Goal: Task Accomplishment & Management: Manage account settings

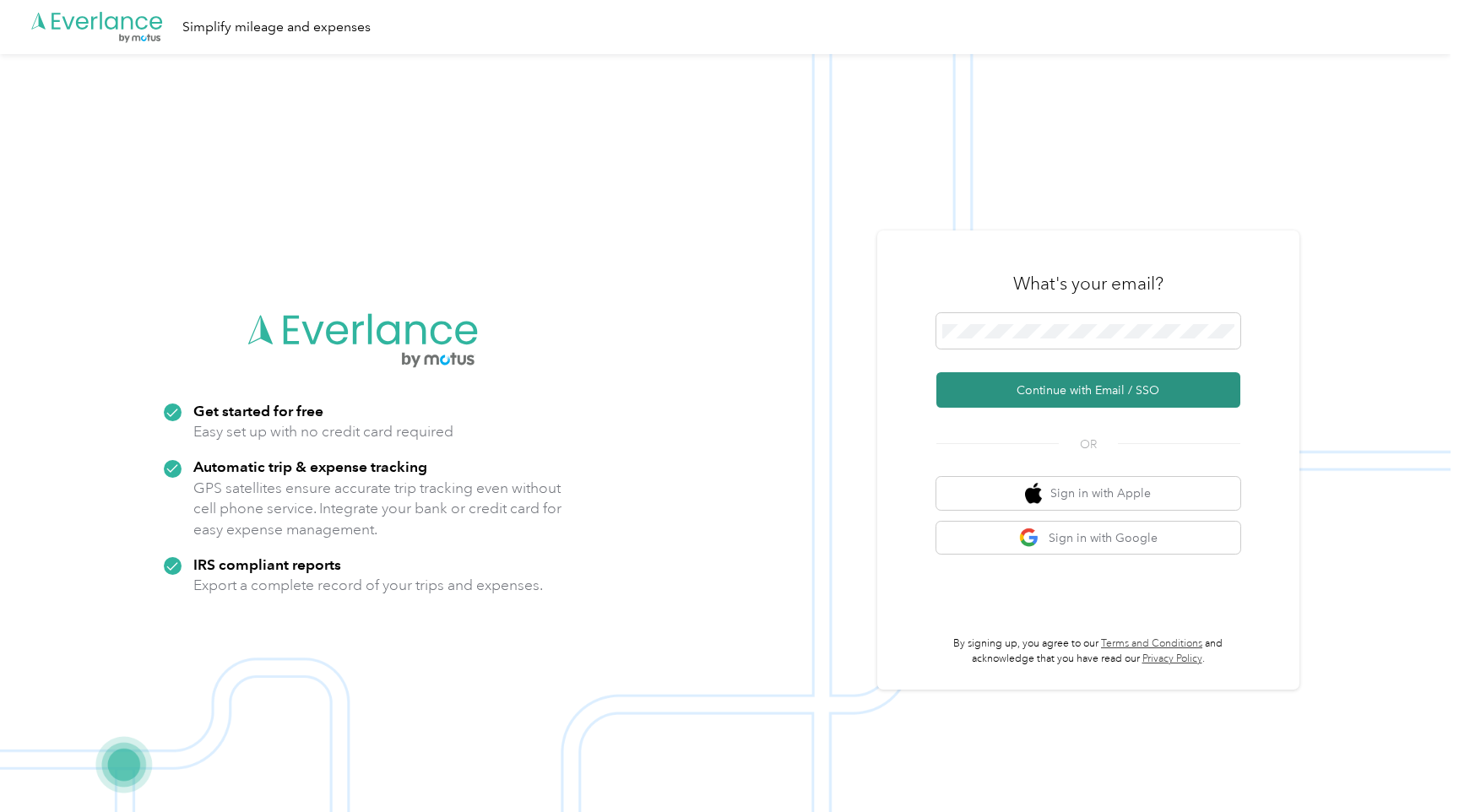
click at [1061, 397] on button "Continue with Email / SSO" at bounding box center [1088, 389] width 304 height 35
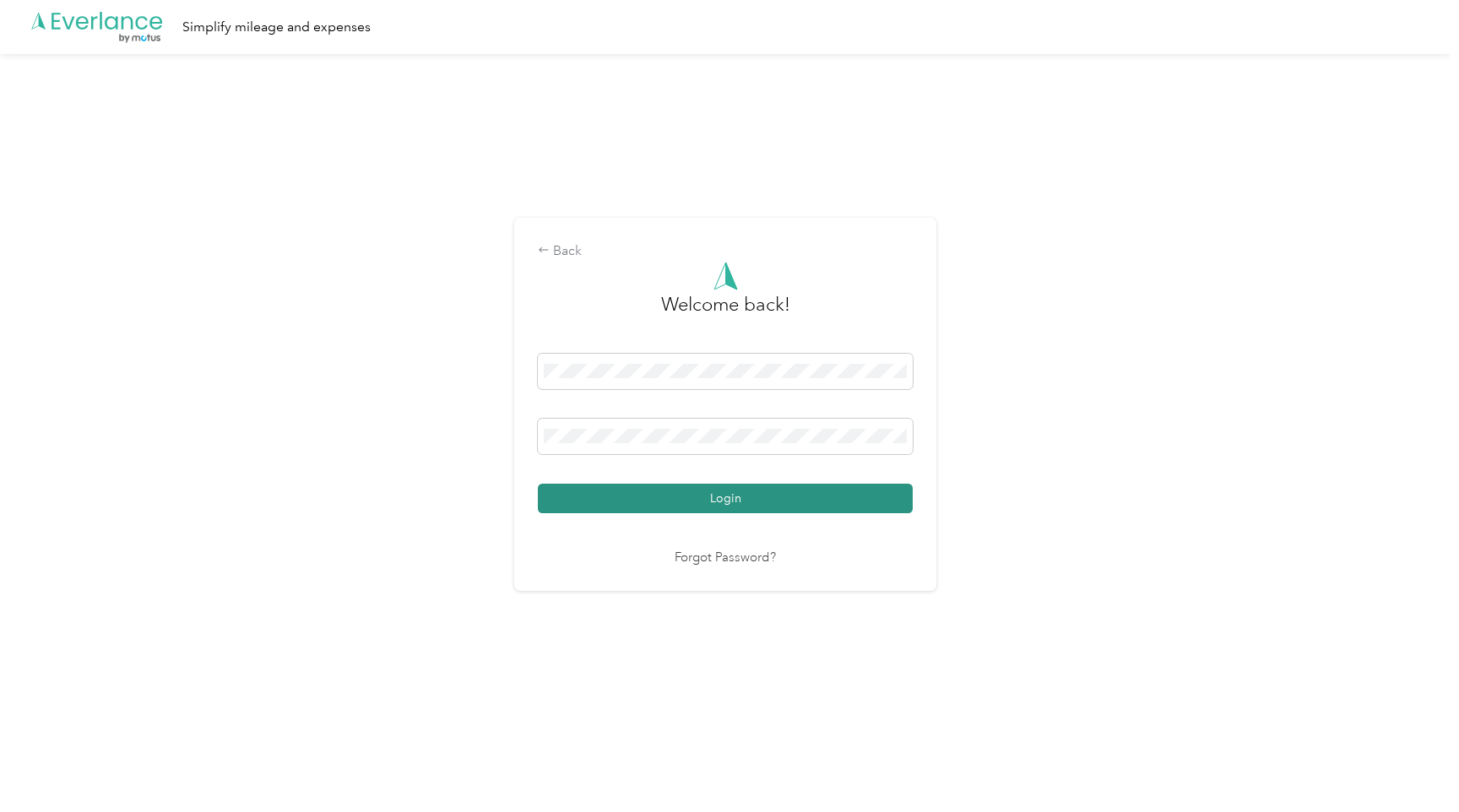
click at [661, 506] on button "Login" at bounding box center [725, 498] width 375 height 29
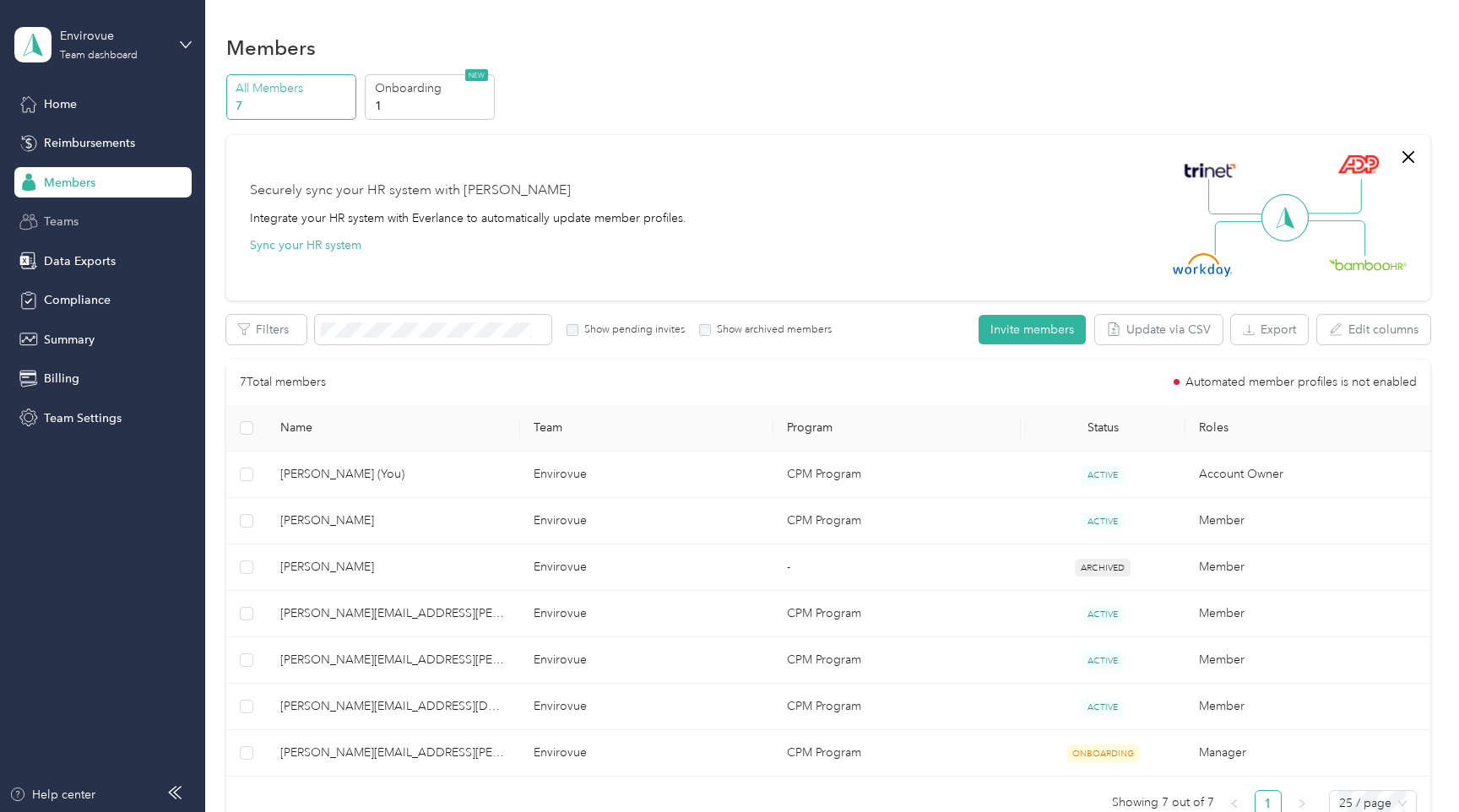
click at [134, 227] on div "Teams" at bounding box center [103, 222] width 177 height 30
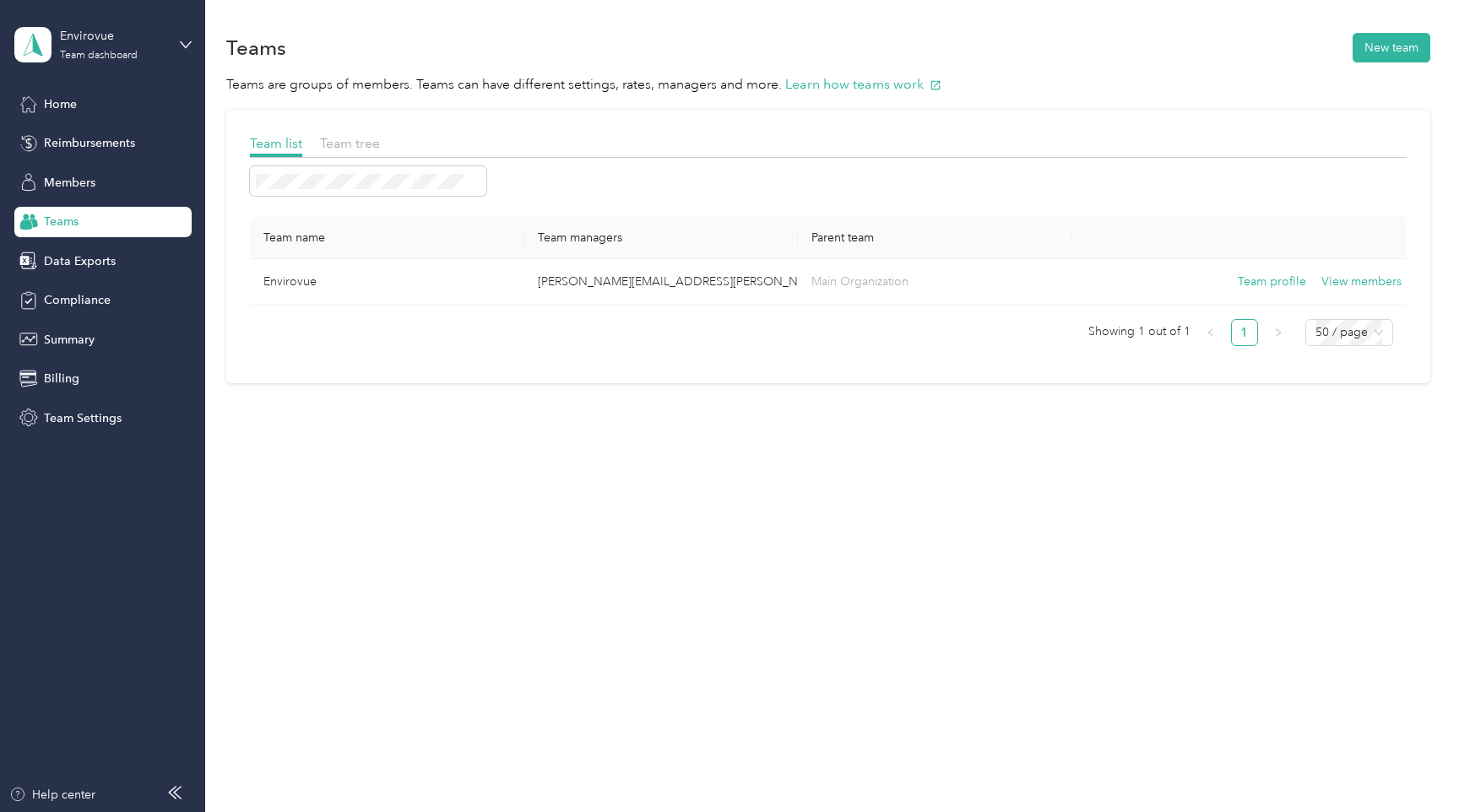
click at [119, 279] on div "Home Reimbursements Members Teams Data Exports Compliance Summary Billing Team …" at bounding box center [103, 261] width 177 height 344
click at [92, 191] on div "Members" at bounding box center [103, 183] width 177 height 30
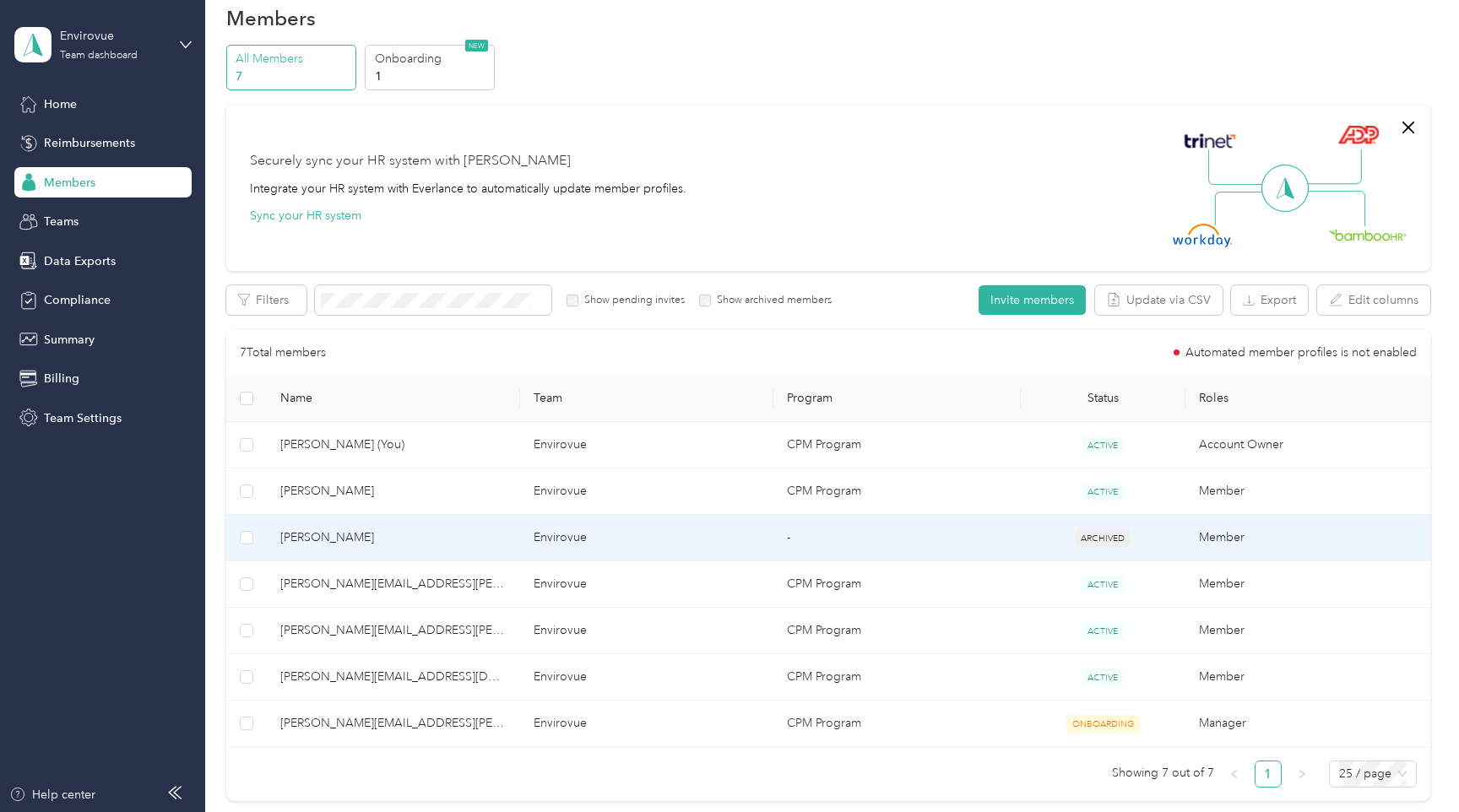
scroll to position [33, 0]
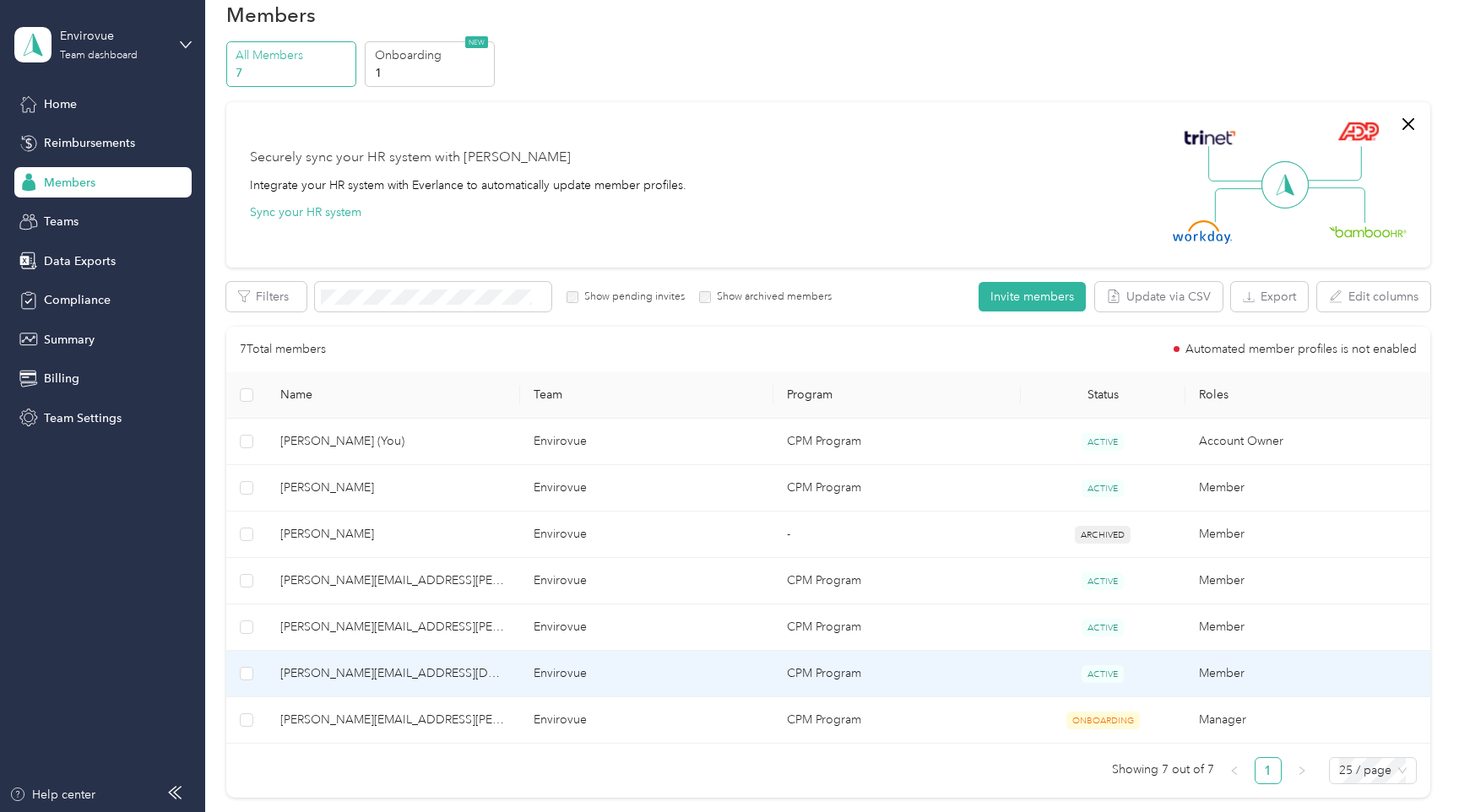
click at [377, 661] on td "[PERSON_NAME][EMAIL_ADDRESS][DOMAIN_NAME]" at bounding box center [393, 673] width 253 height 47
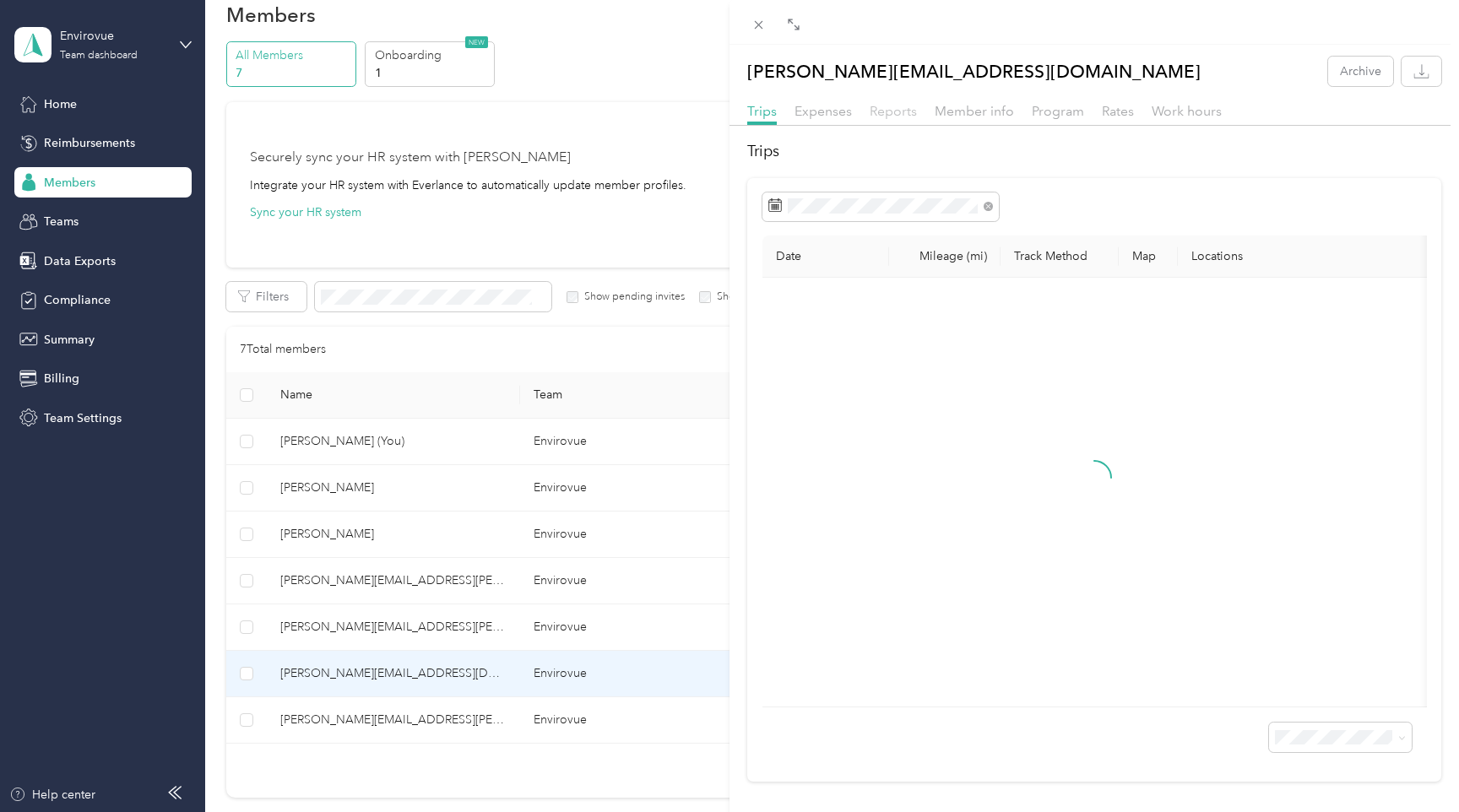
click at [882, 108] on span "Reports" at bounding box center [893, 110] width 48 height 16
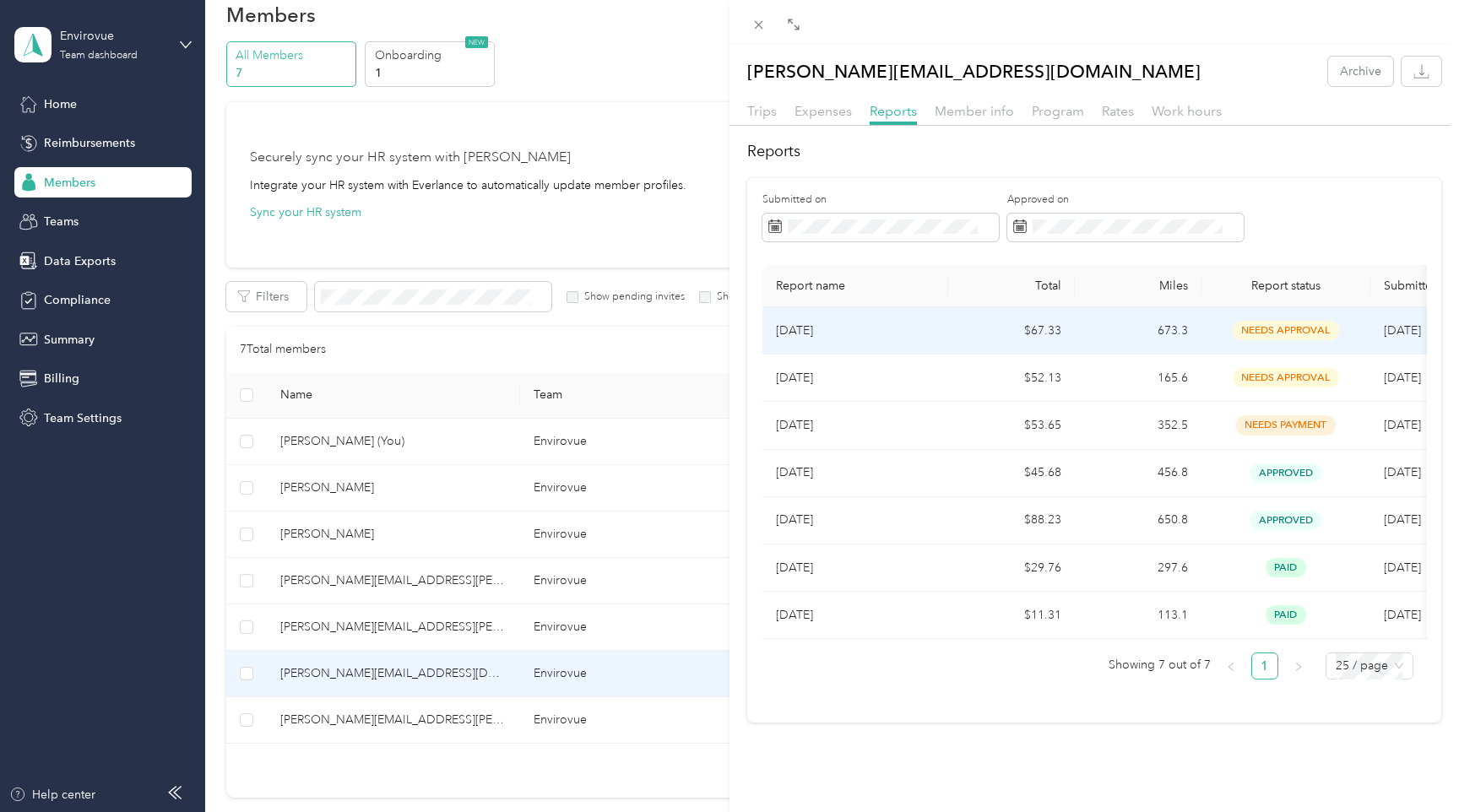
click at [881, 344] on td "[DATE]" at bounding box center [854, 331] width 185 height 48
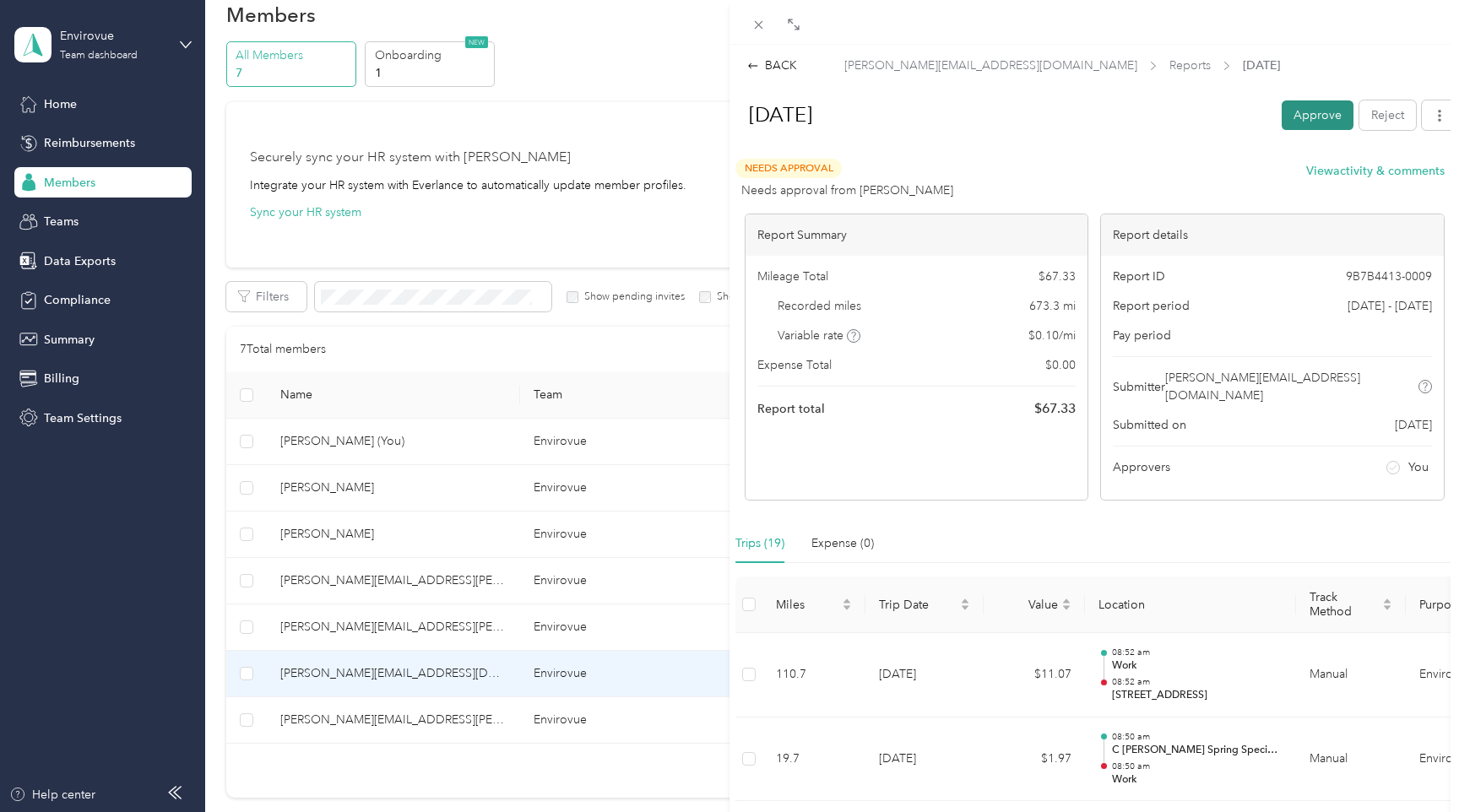
click at [1307, 117] on button "Approve" at bounding box center [1316, 115] width 71 height 29
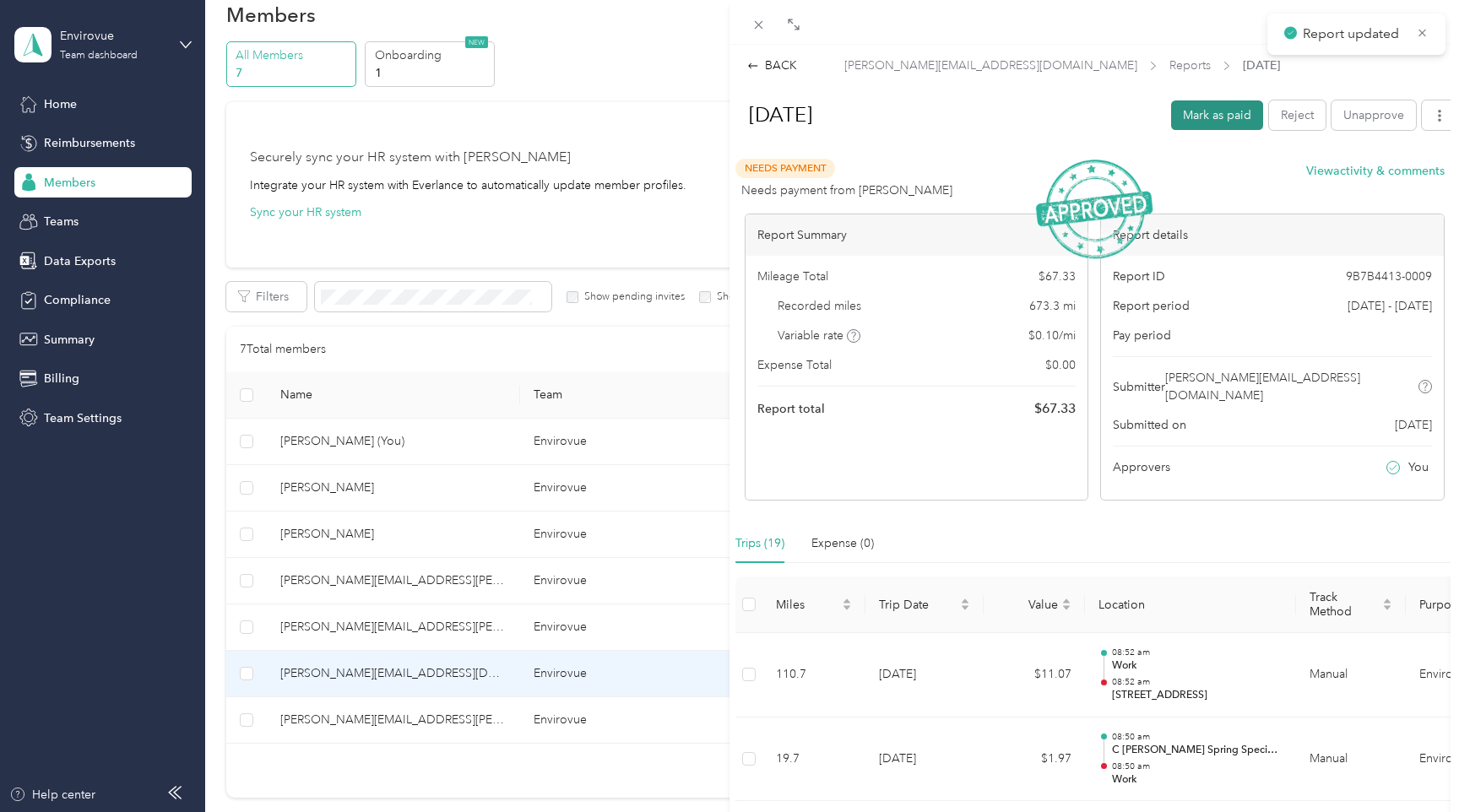
click at [1205, 124] on button "Mark as paid" at bounding box center [1216, 115] width 92 height 29
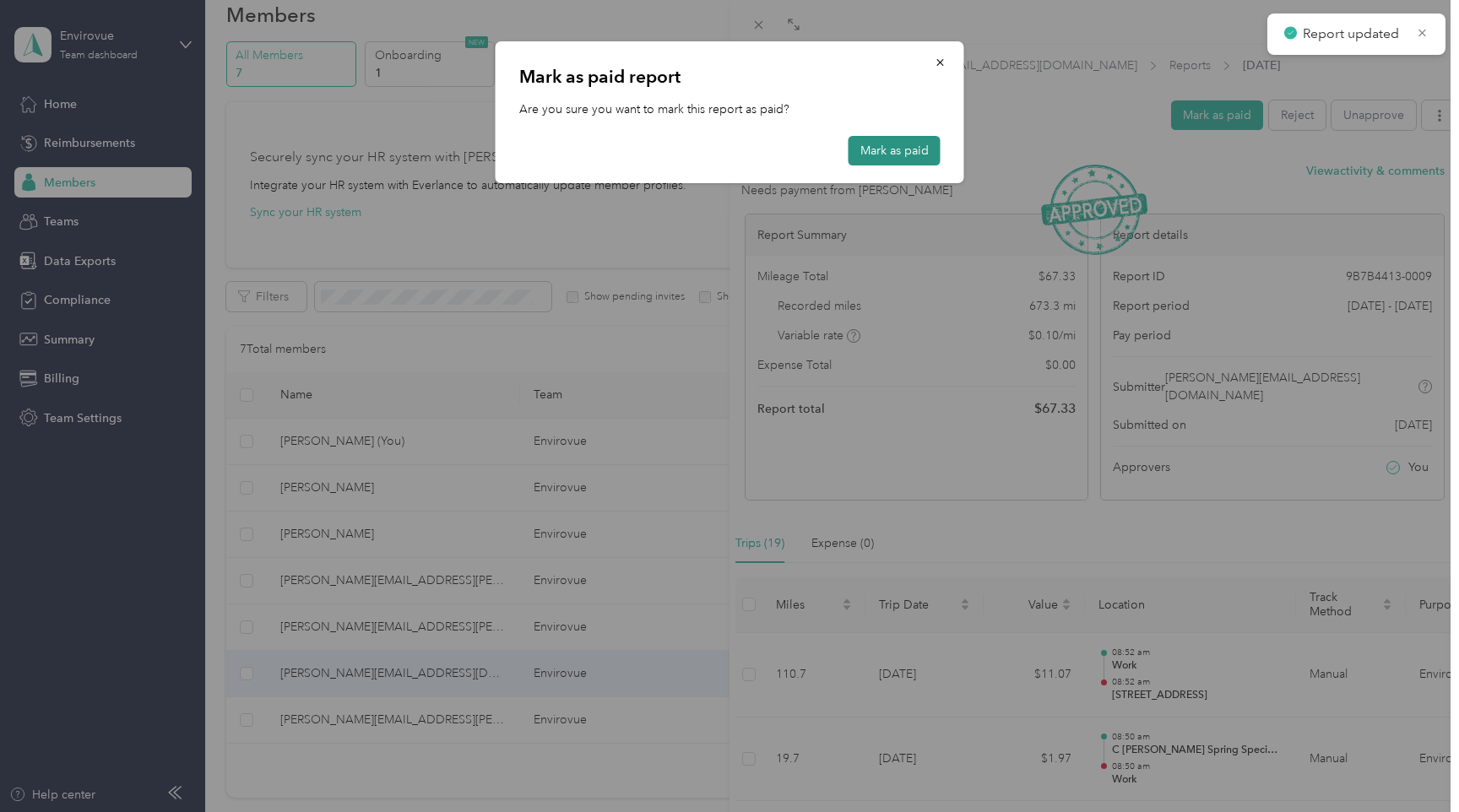
click at [867, 138] on button "Mark as paid" at bounding box center [894, 150] width 92 height 29
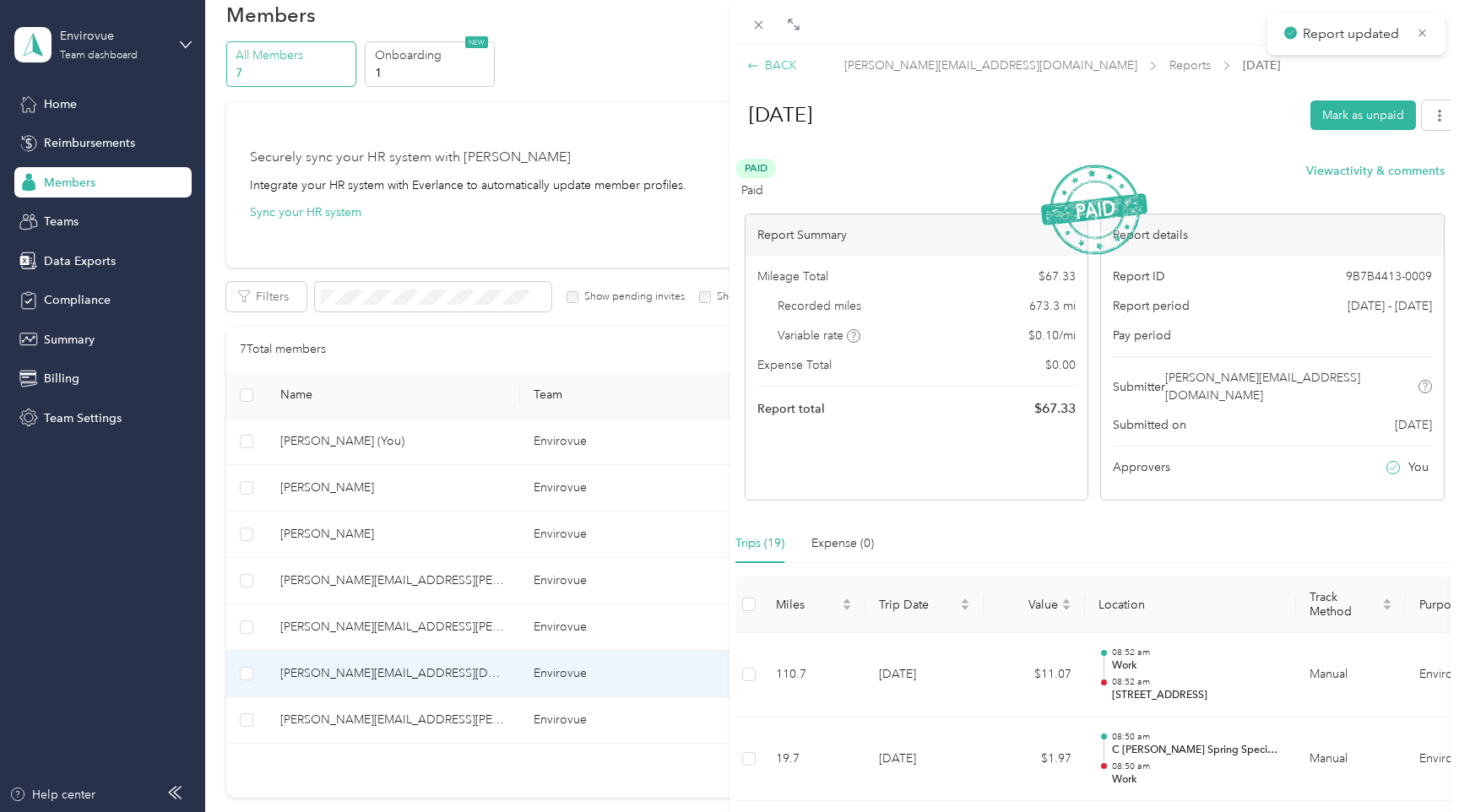
click at [756, 66] on icon at bounding box center [753, 66] width 11 height 11
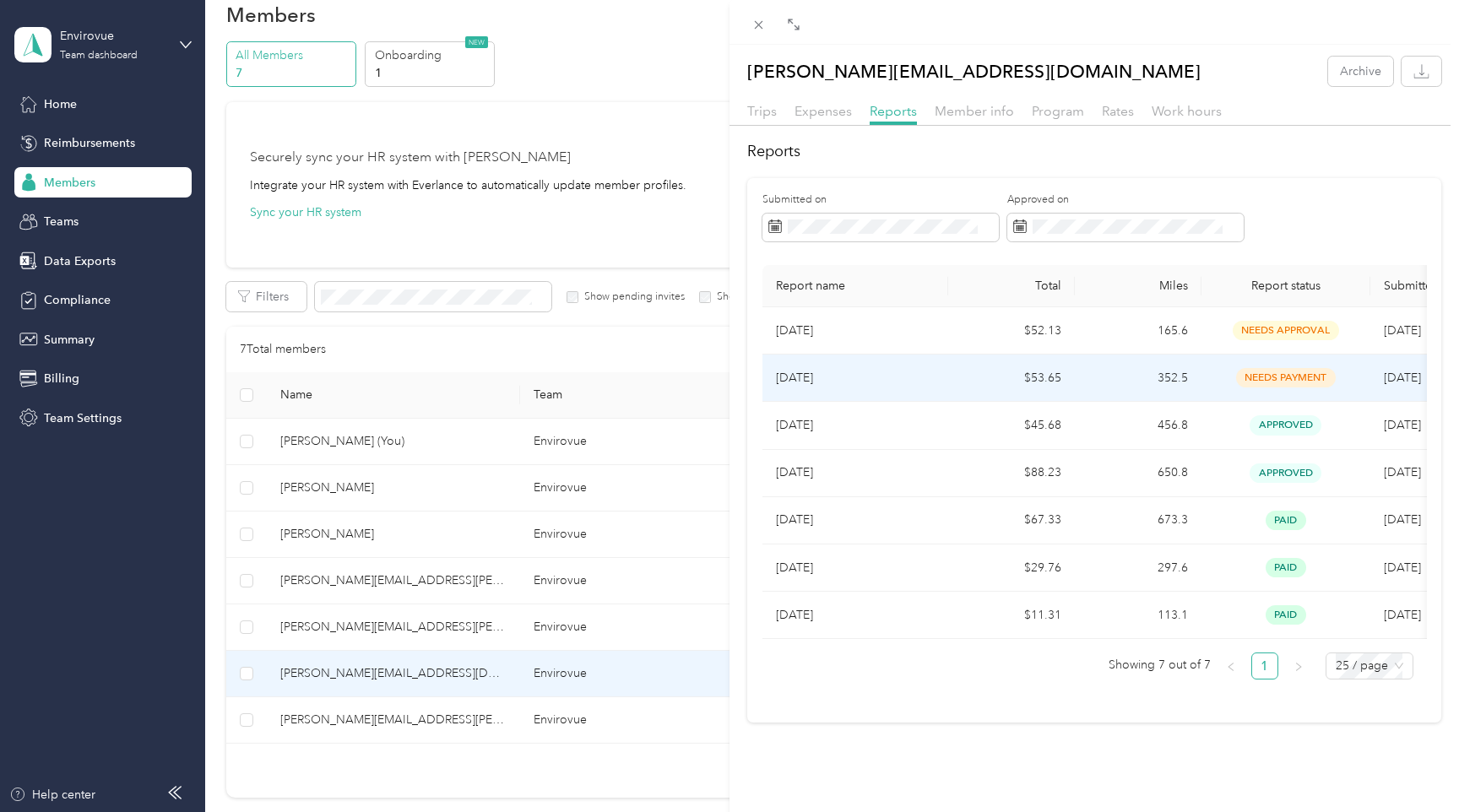
click at [874, 375] on p "[DATE]" at bounding box center [855, 378] width 159 height 19
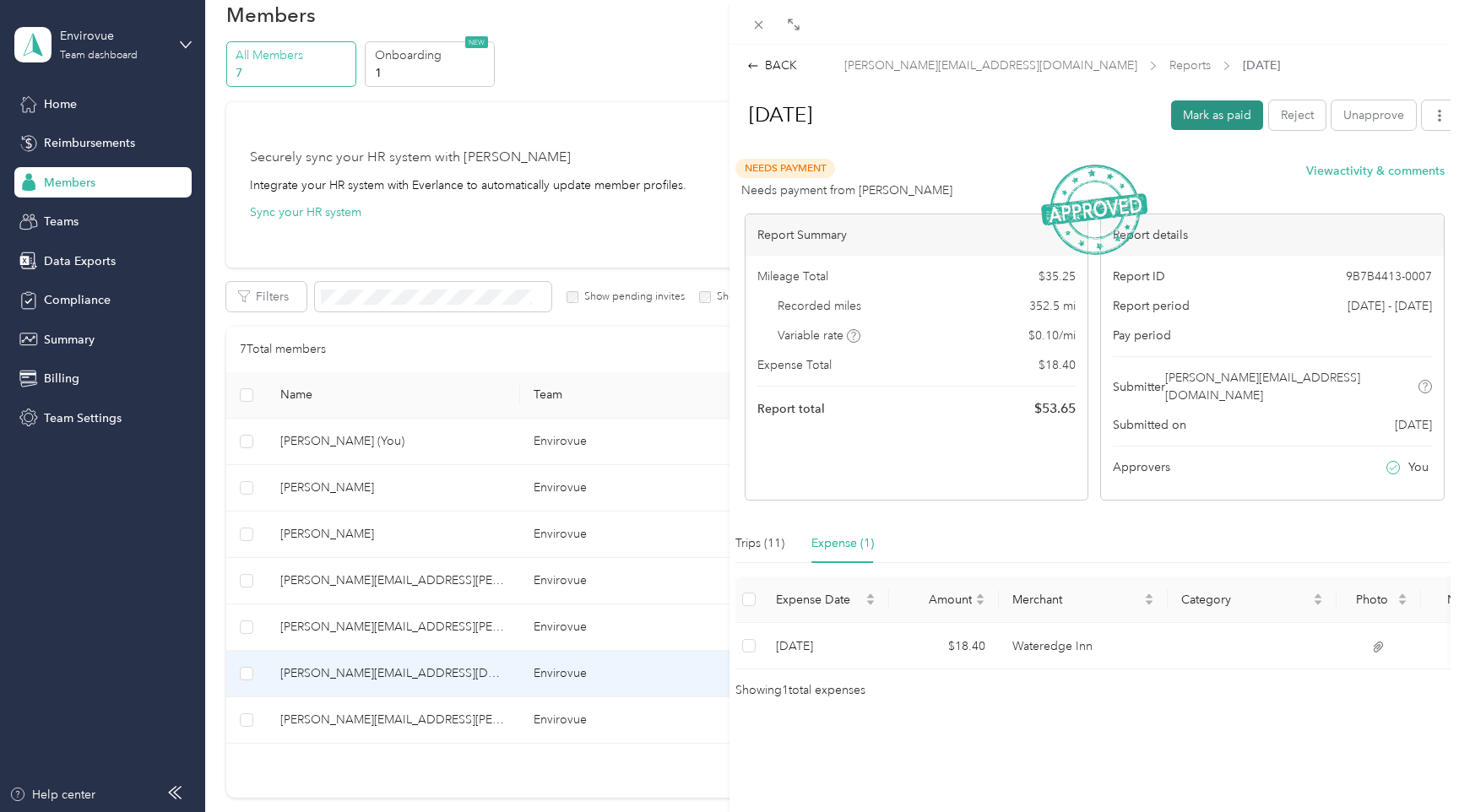
click at [1205, 115] on button "Mark as paid" at bounding box center [1216, 115] width 92 height 29
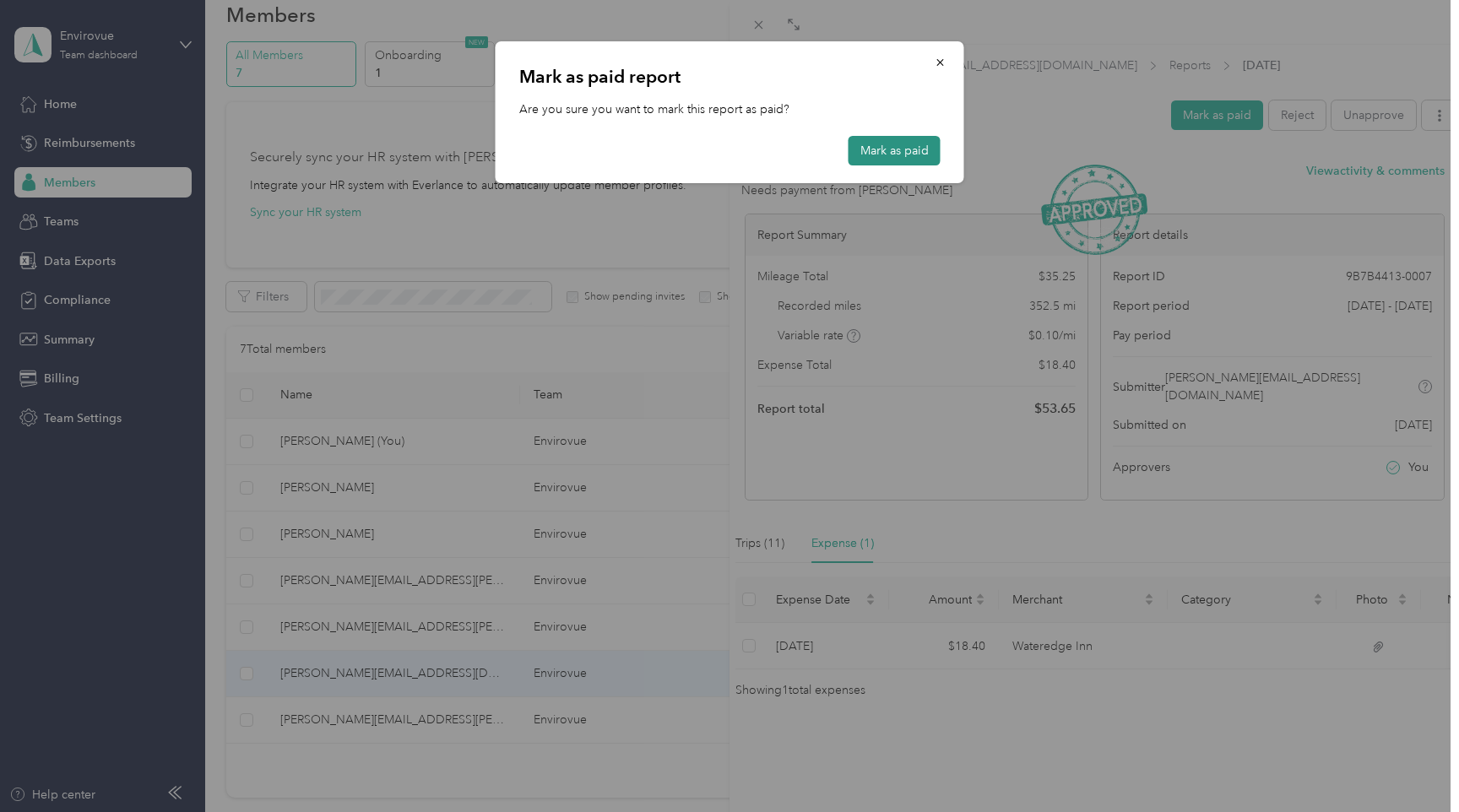
click at [914, 147] on button "Mark as paid" at bounding box center [894, 150] width 92 height 29
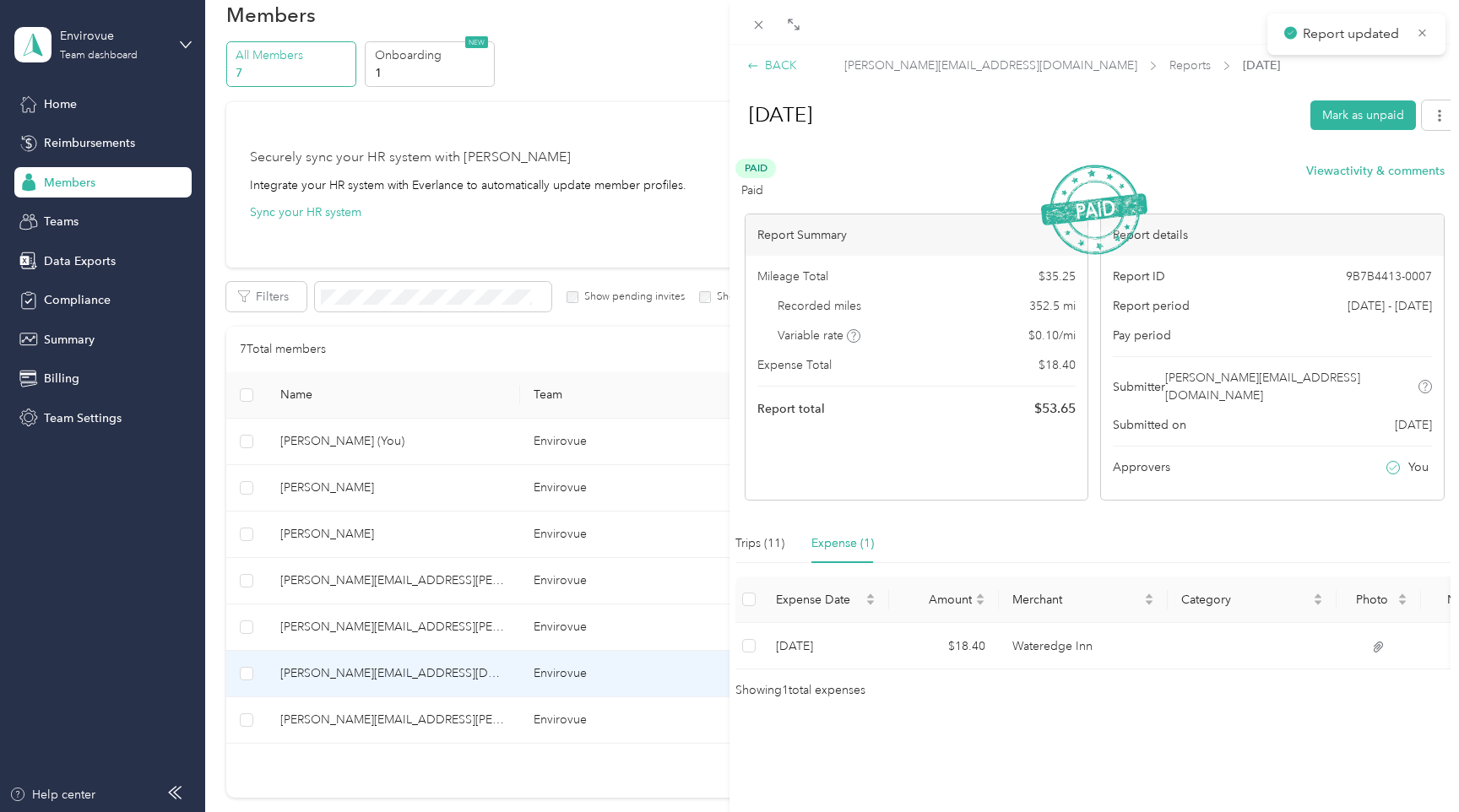
click at [764, 60] on div "BACK" at bounding box center [772, 65] width 49 height 18
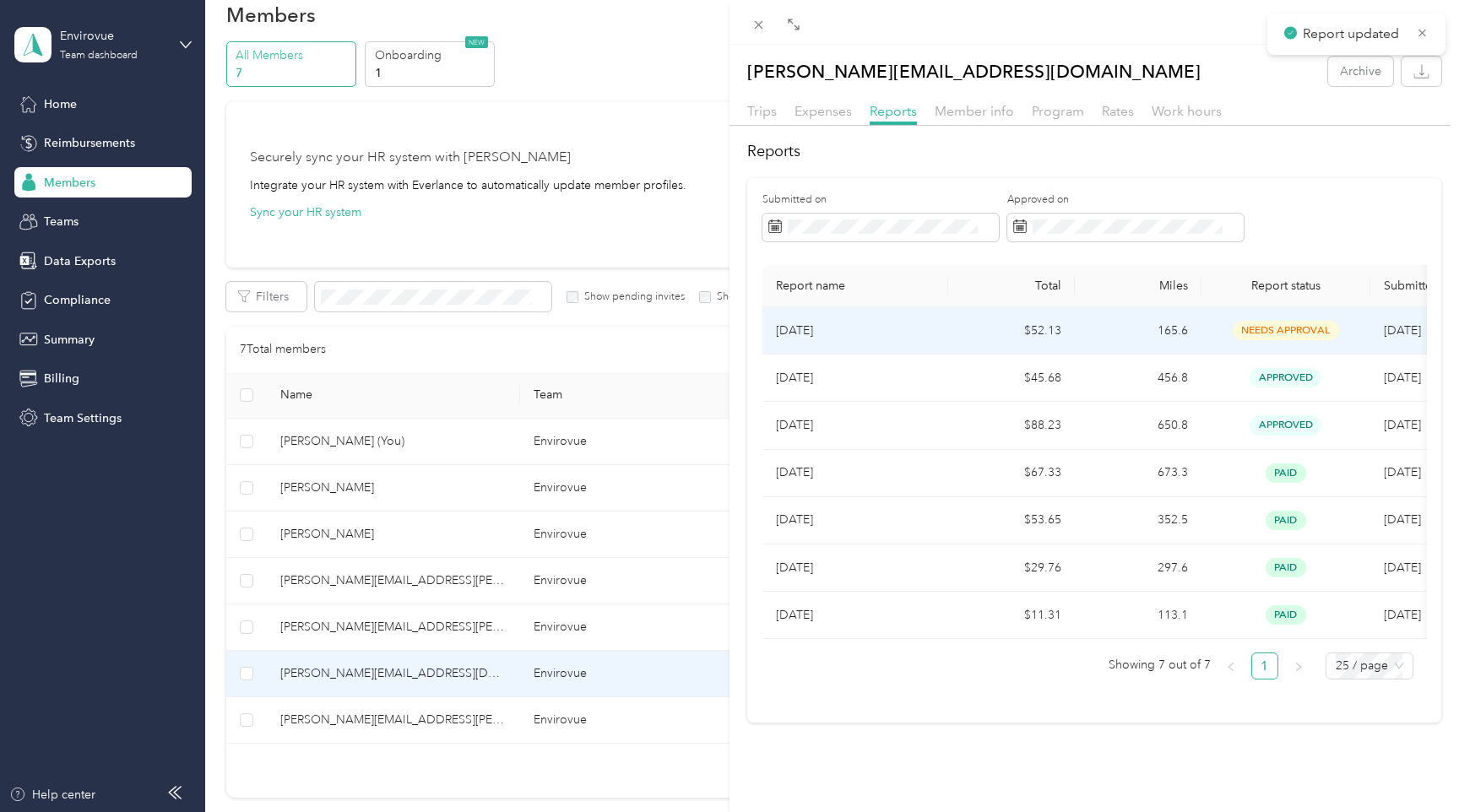
click at [900, 326] on p "[DATE]" at bounding box center [855, 331] width 159 height 19
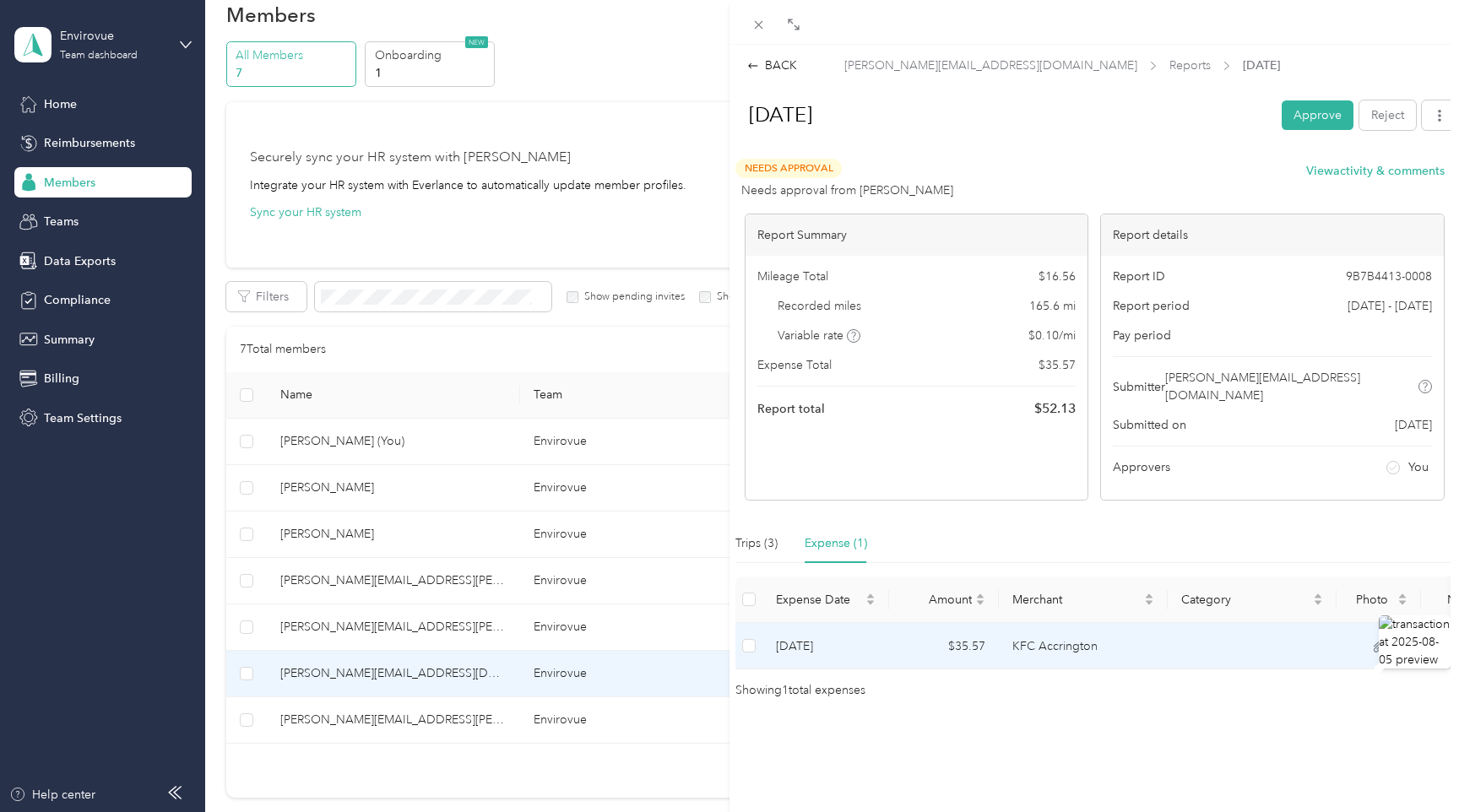
click at [1377, 640] on icon at bounding box center [1378, 648] width 15 height 15
click at [1361, 436] on img at bounding box center [1374, 418] width 152 height 35
click at [1379, 436] on img at bounding box center [1374, 418] width 152 height 35
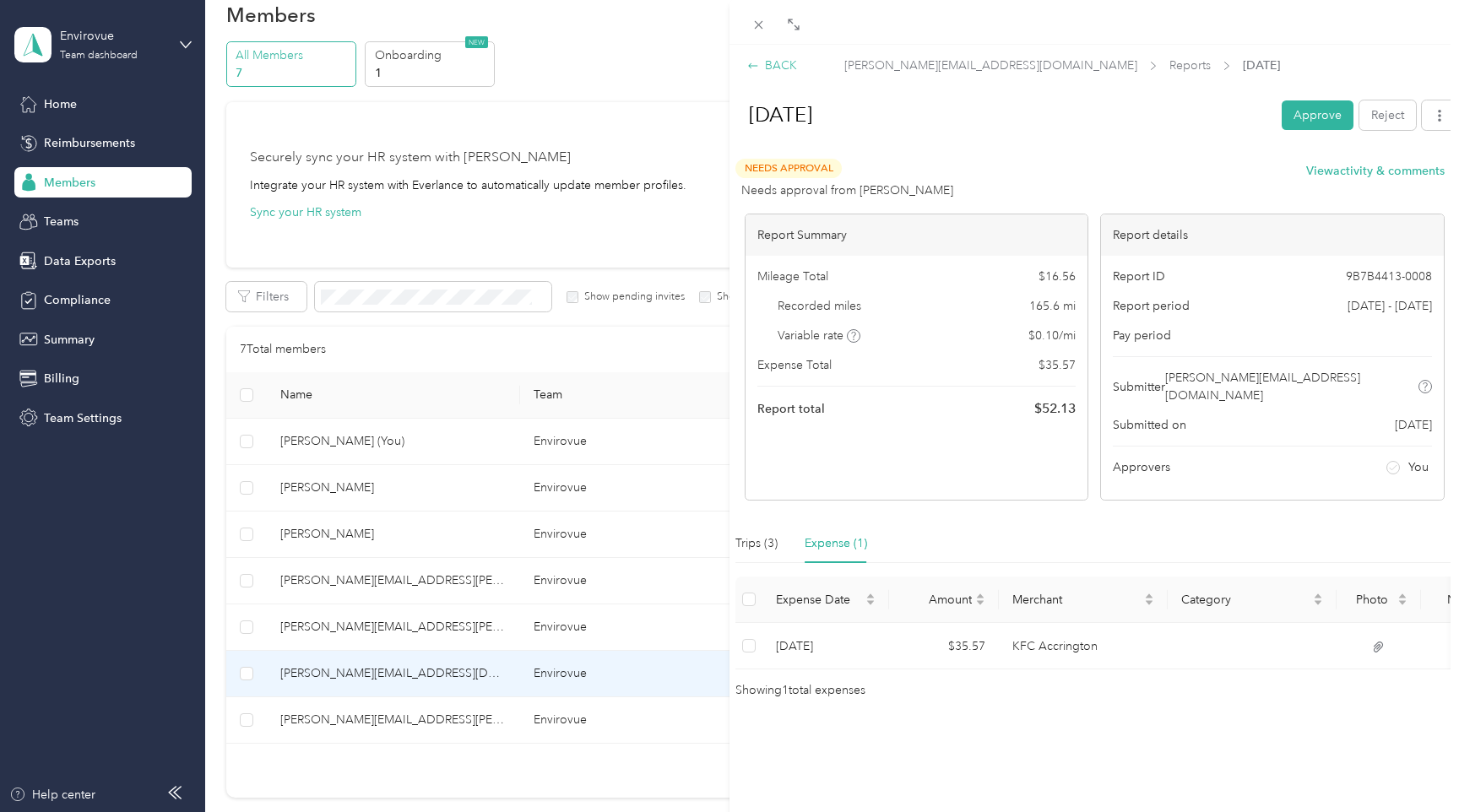
click at [757, 64] on icon at bounding box center [753, 66] width 11 height 11
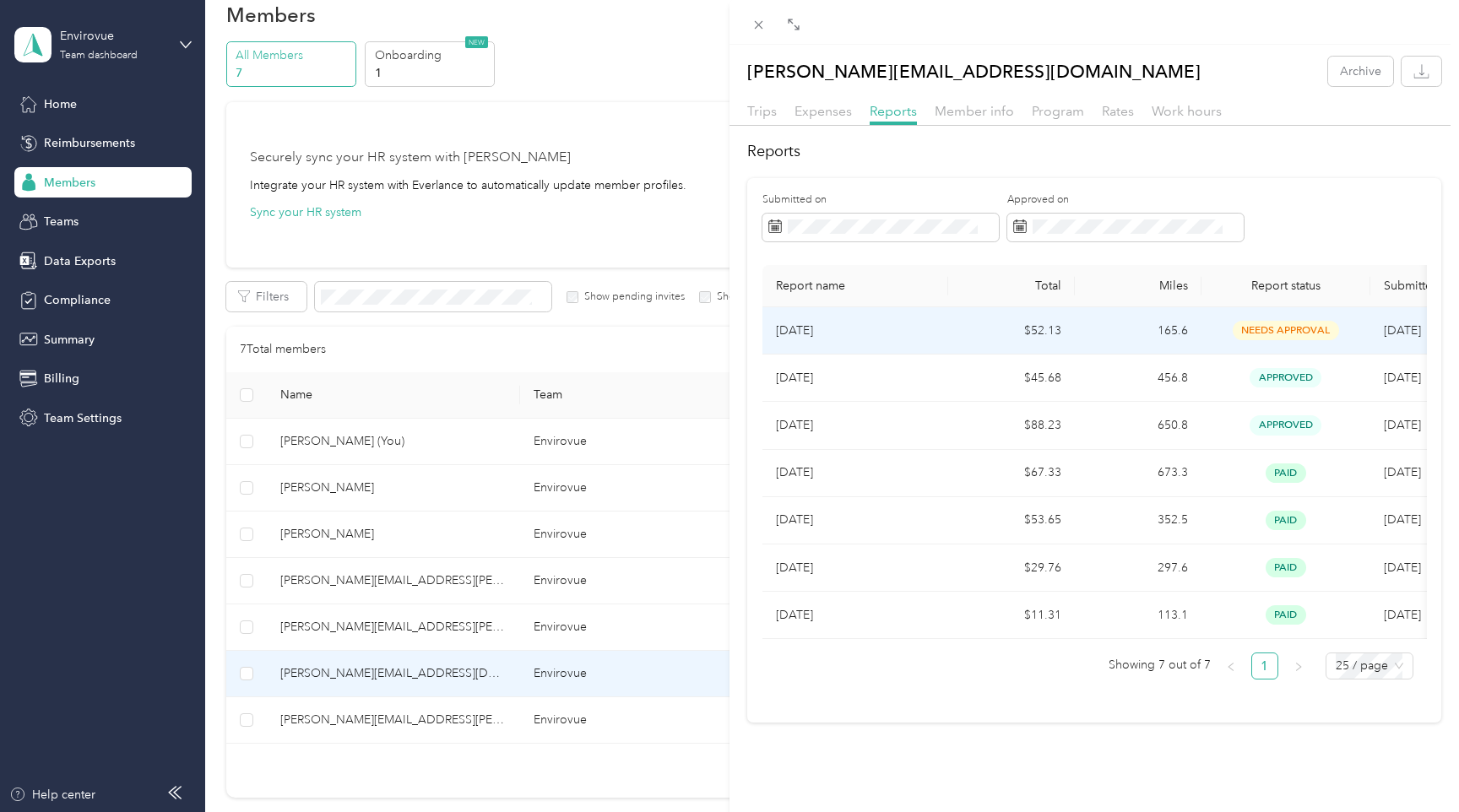
click at [910, 331] on p "[DATE]" at bounding box center [855, 331] width 159 height 19
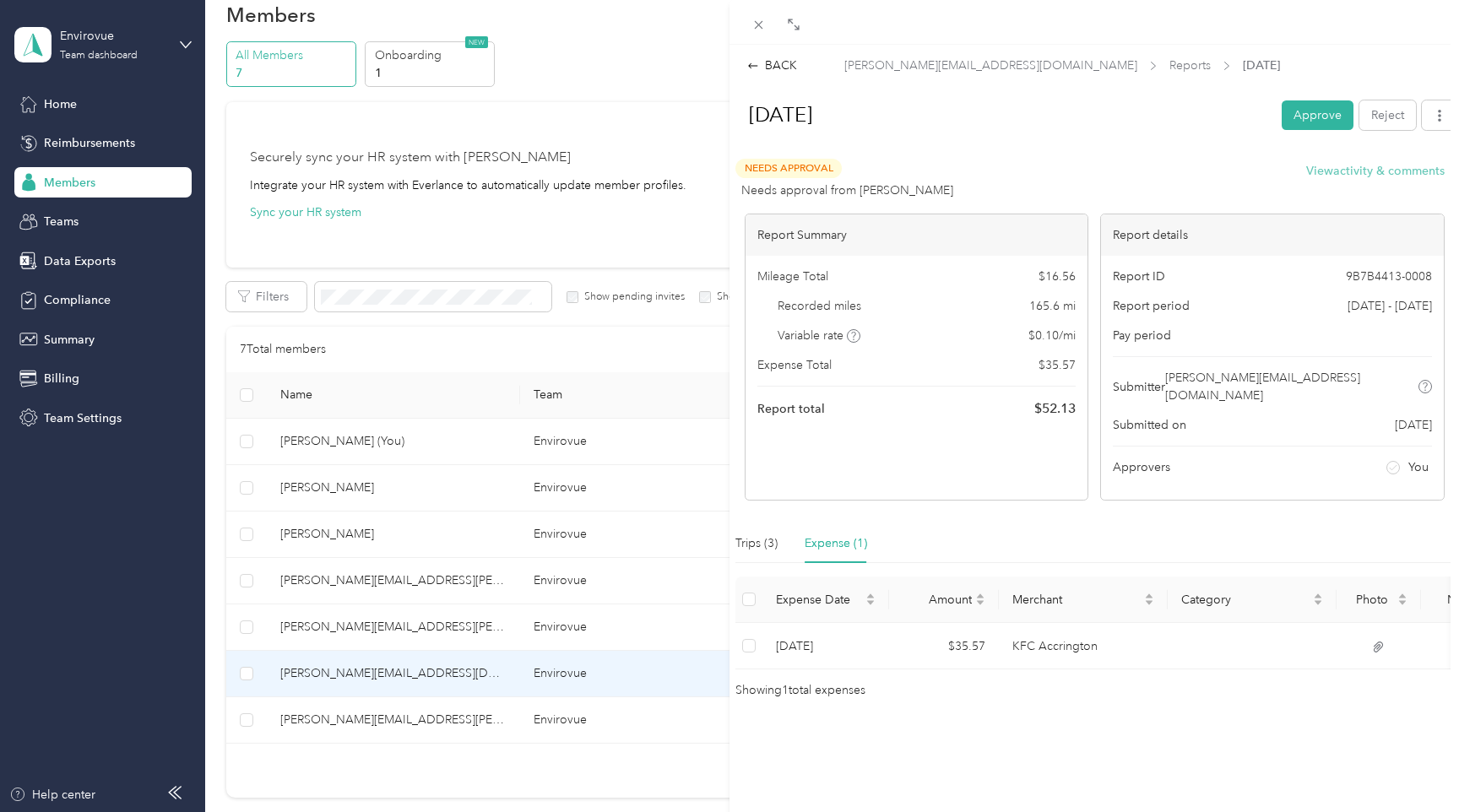
click at [1378, 169] on button "View activity & comments" at bounding box center [1375, 170] width 139 height 18
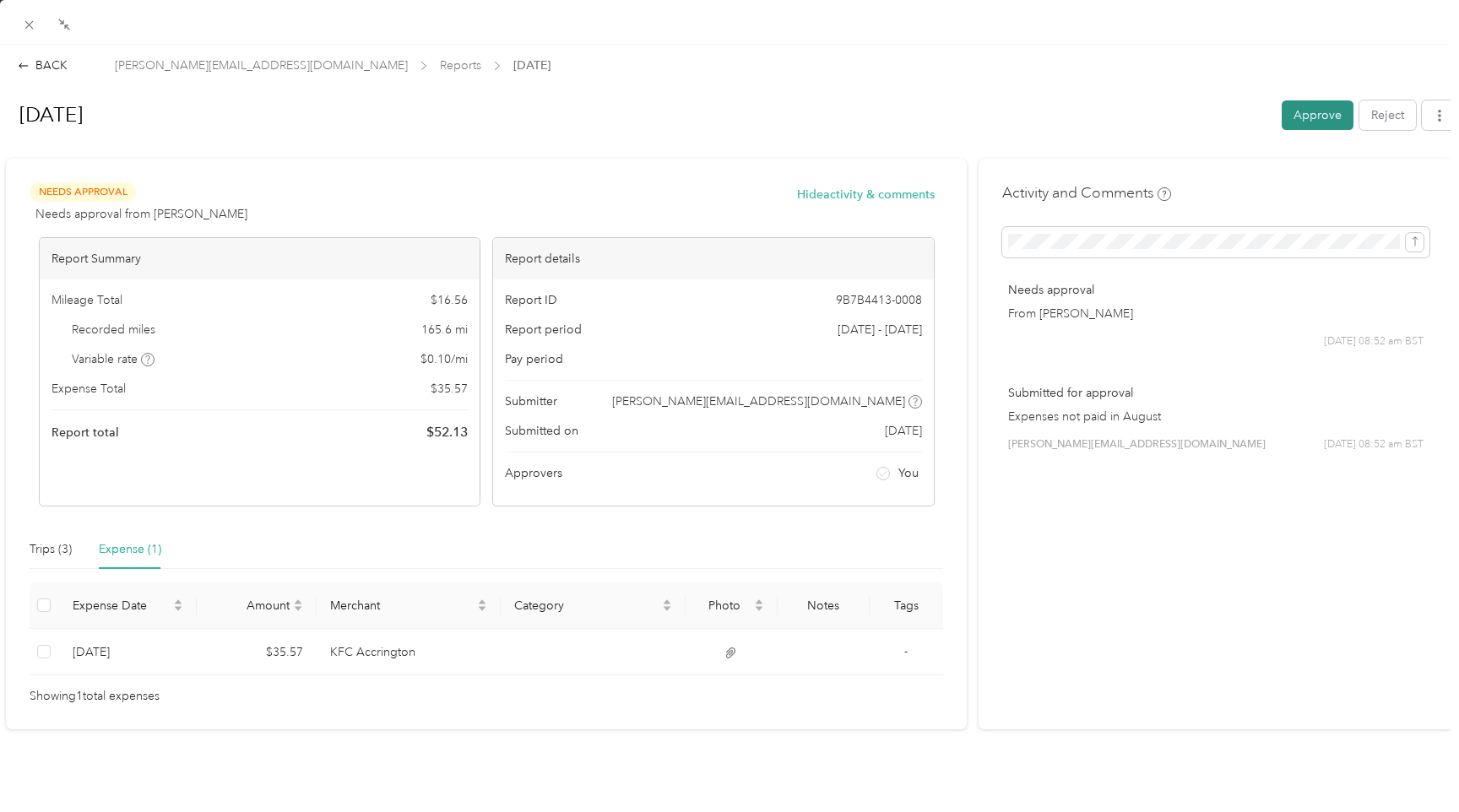
click at [1333, 108] on button "Approve" at bounding box center [1316, 115] width 71 height 29
